Goal: Information Seeking & Learning: Learn about a topic

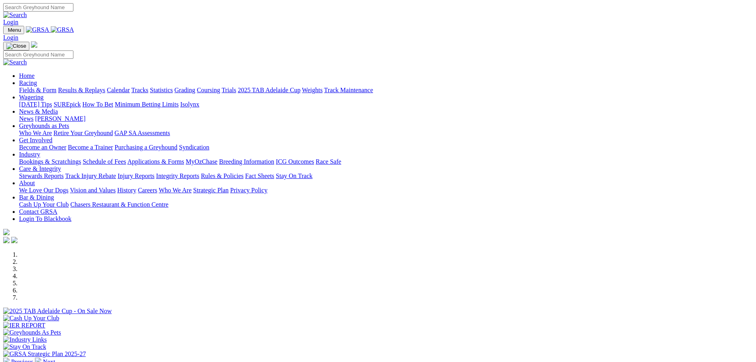
click at [35, 179] on link "About" at bounding box center [27, 182] width 16 height 7
click at [192, 187] on link "Who We Are" at bounding box center [175, 190] width 33 height 7
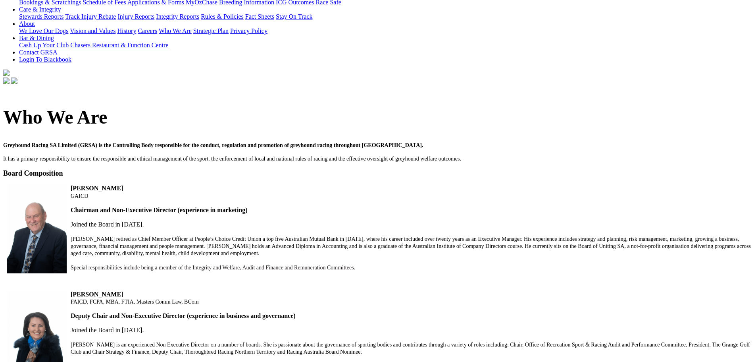
scroll to position [278, 0]
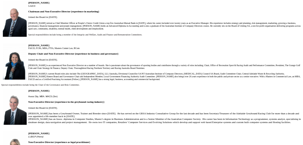
scroll to position [357, 0]
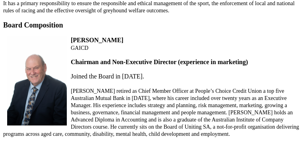
drag, startPoint x: 87, startPoint y: 104, endPoint x: 89, endPoint y: 39, distance: 64.7
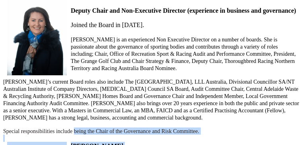
scroll to position [527, 0]
